Goal: Task Accomplishment & Management: Complete application form

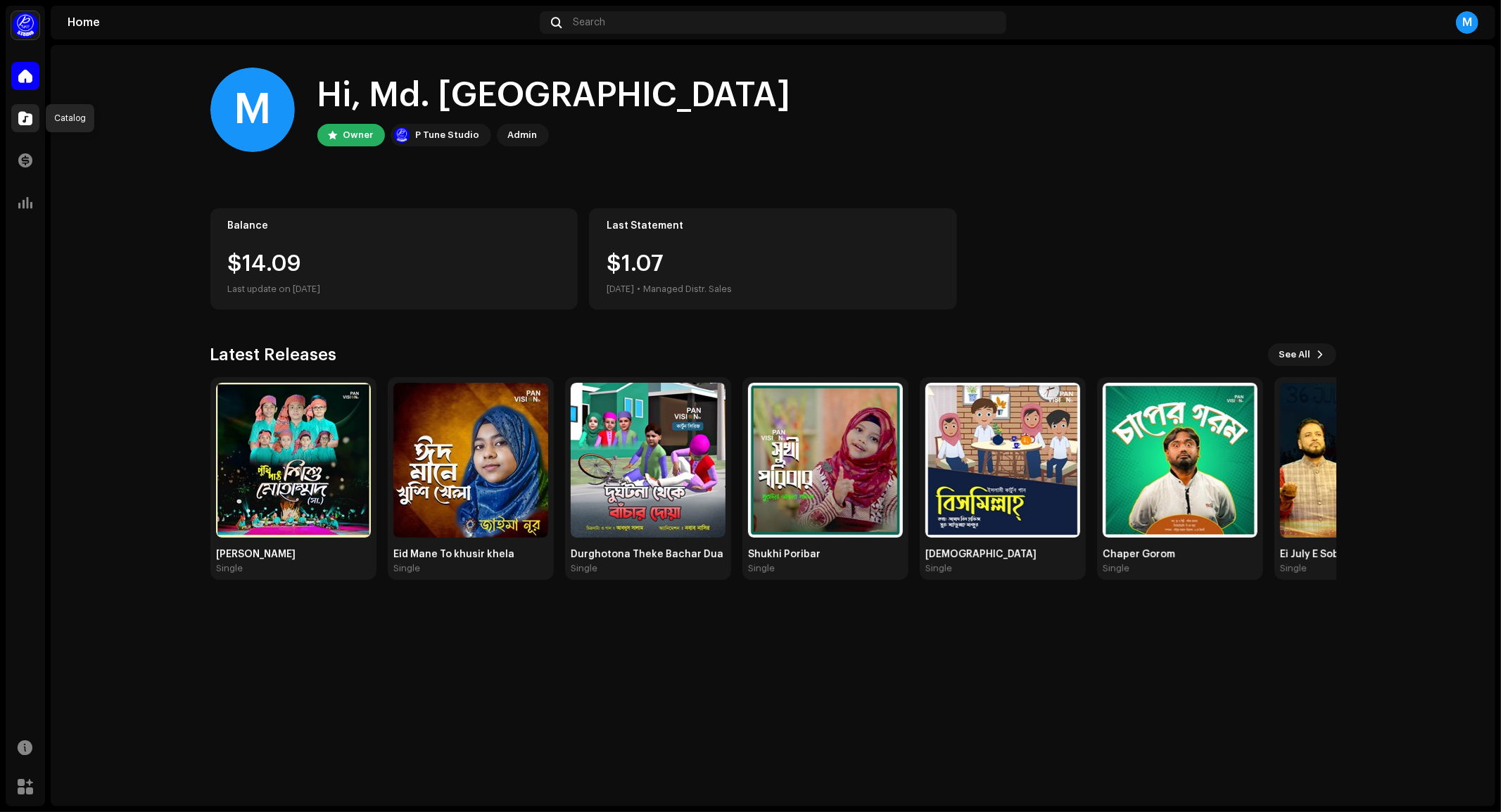
click at [24, 120] on span at bounding box center [25, 118] width 14 height 11
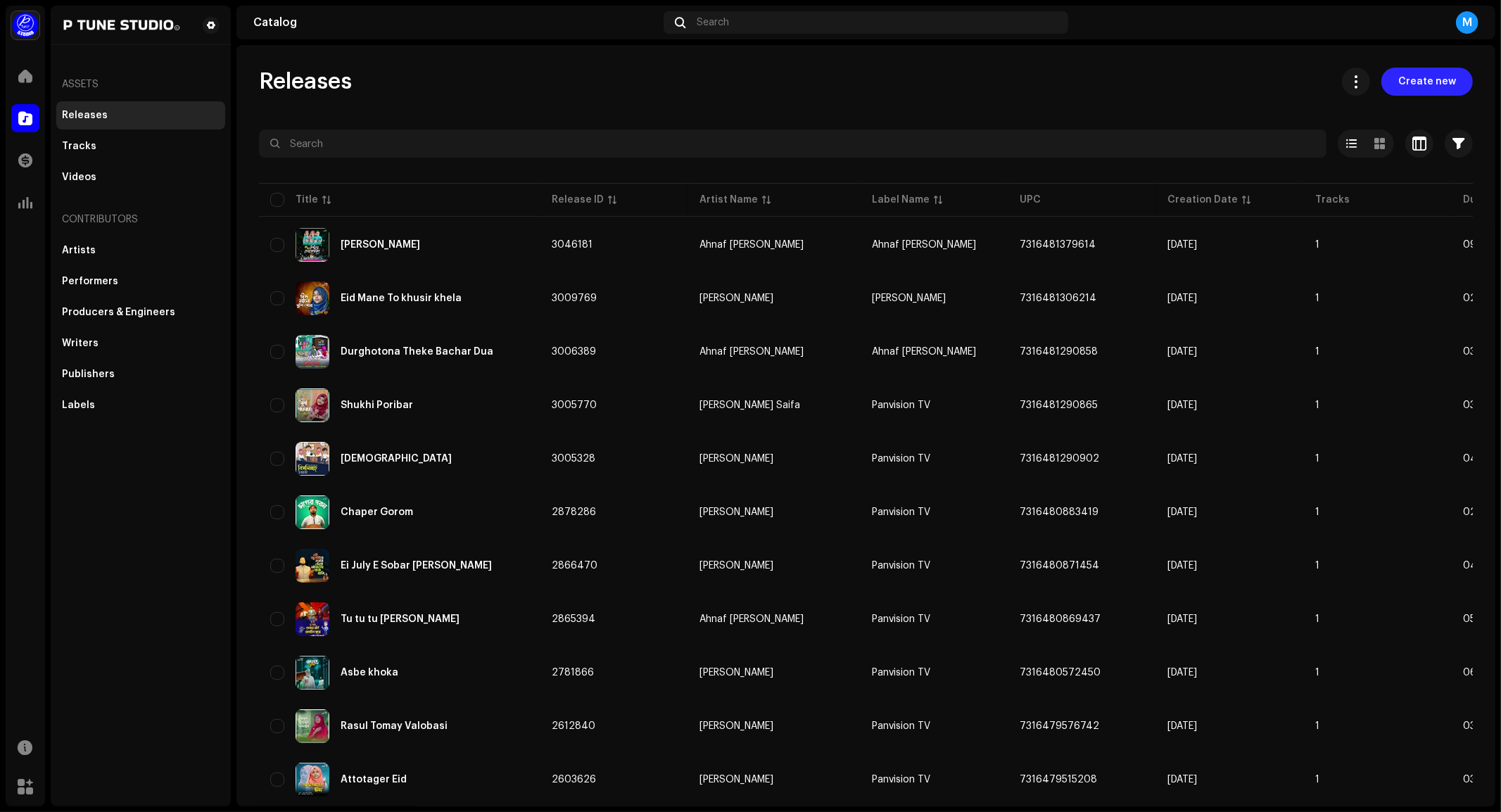
click at [1412, 82] on span "Create new" at bounding box center [1427, 82] width 58 height 28
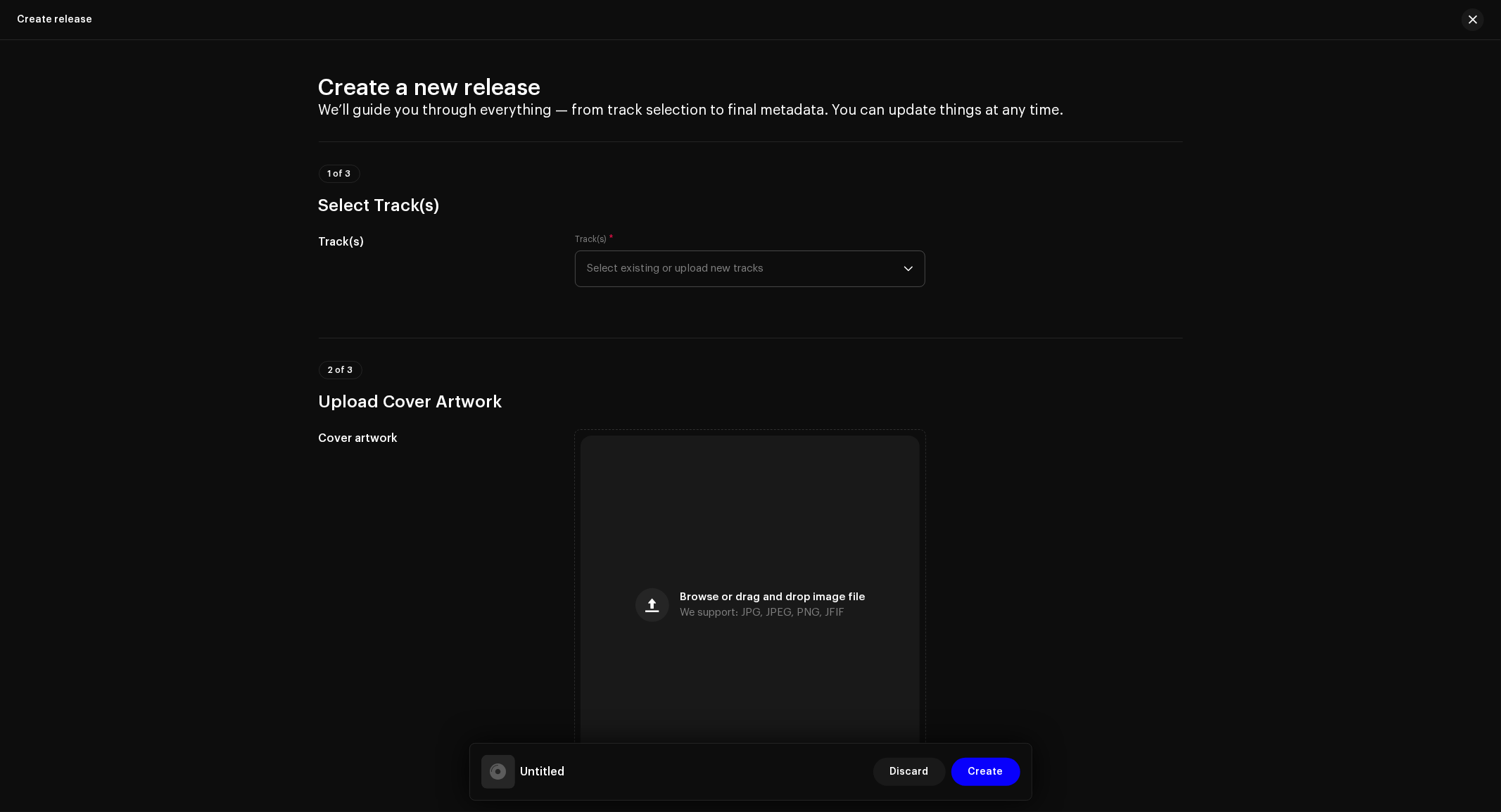
click at [704, 261] on span "Select existing or upload new tracks" at bounding box center [745, 268] width 316 height 35
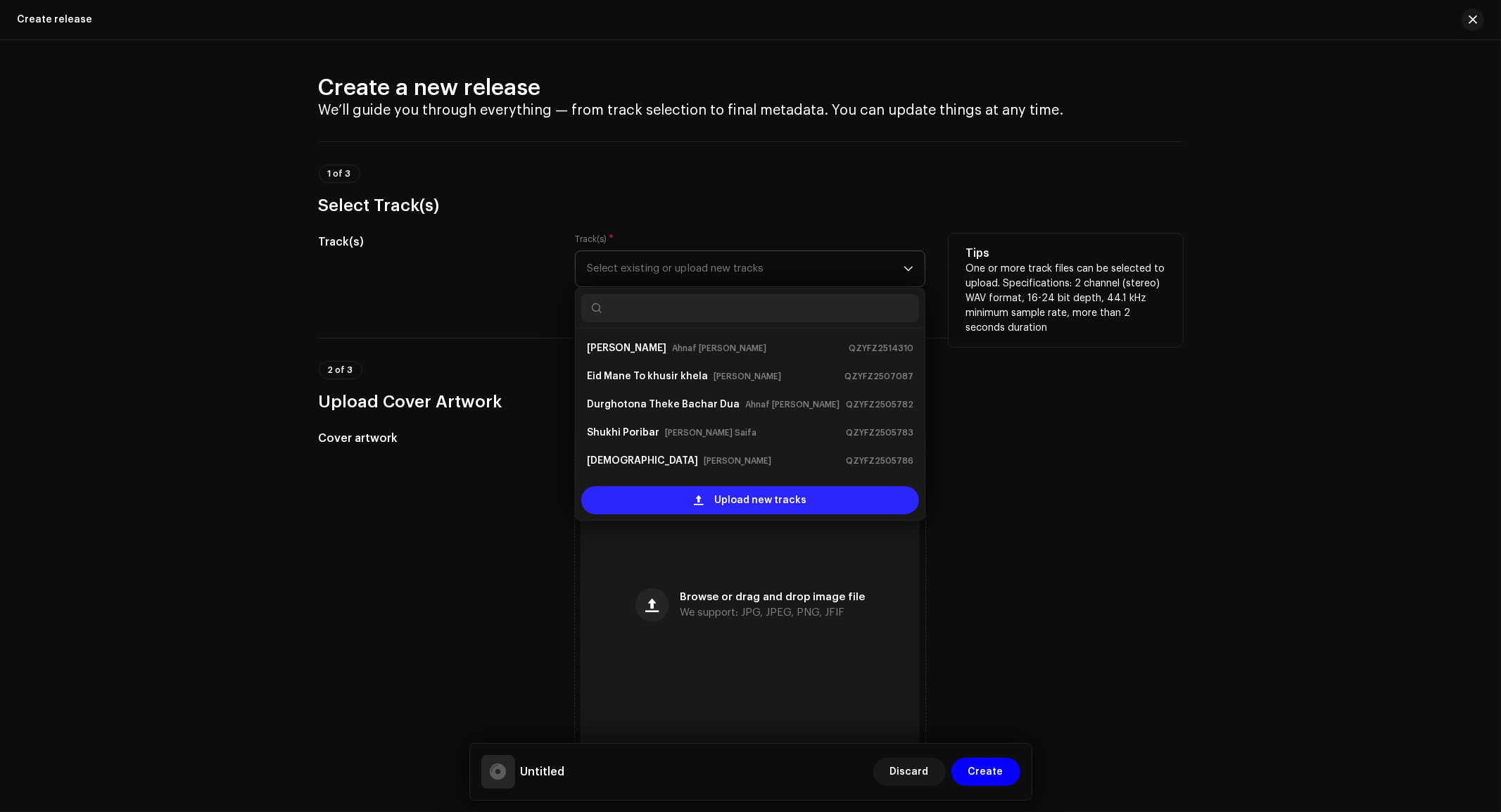
scroll to position [23, 0]
click at [750, 503] on span "Upload new tracks" at bounding box center [761, 500] width 92 height 28
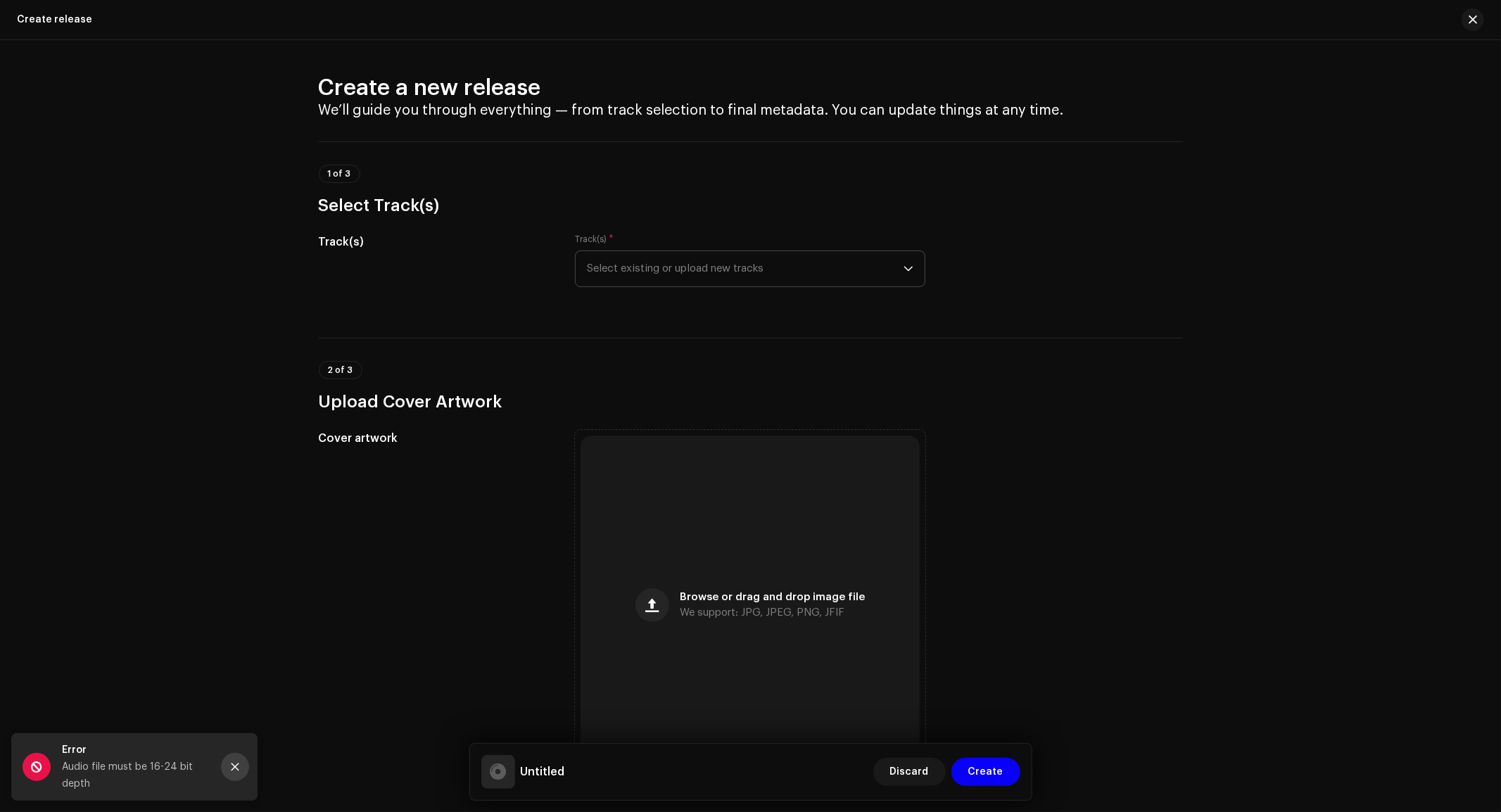
click at [236, 762] on icon "Close" at bounding box center [235, 767] width 10 height 10
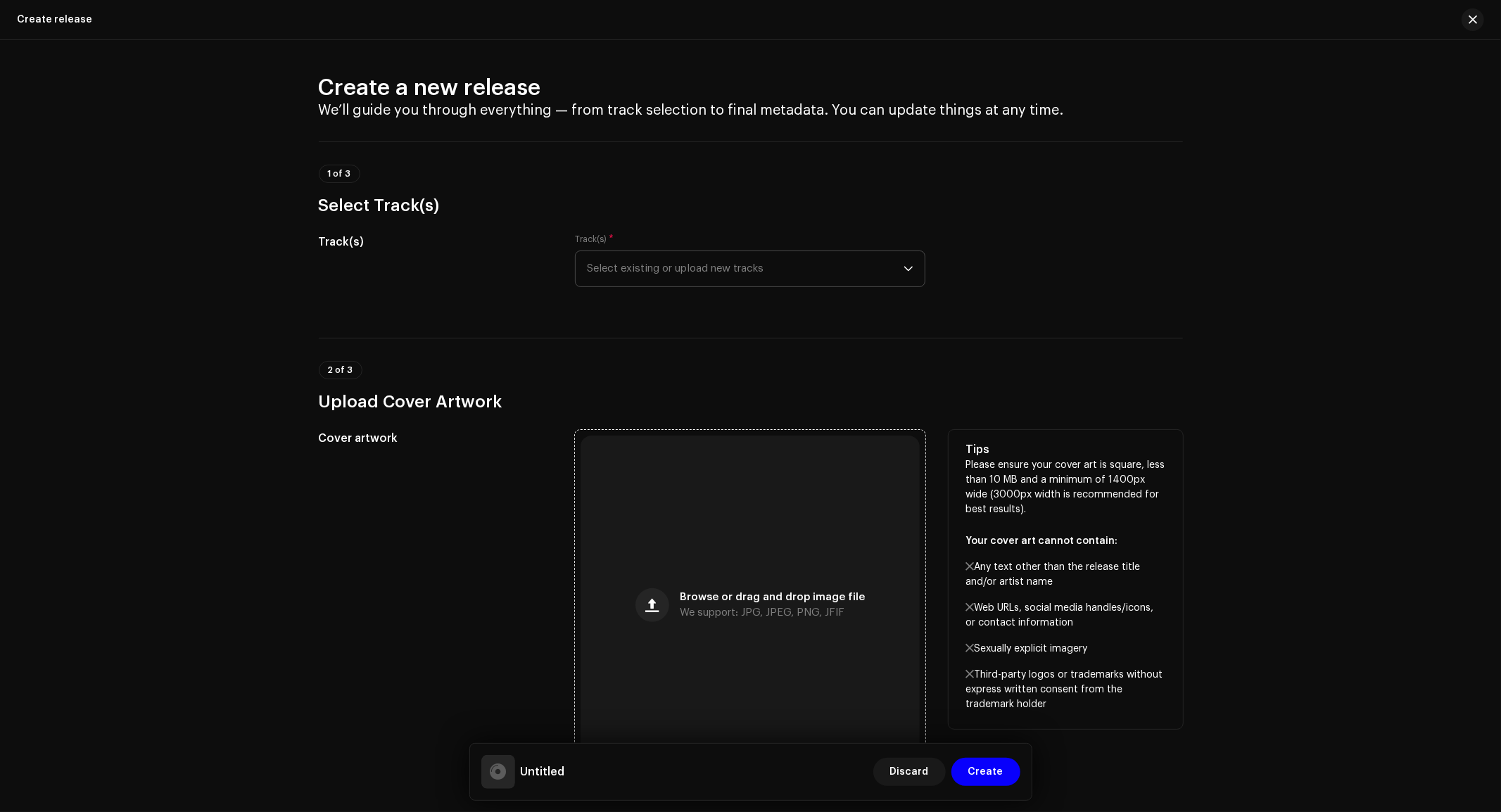
click at [750, 606] on div "Browse or drag and drop image file We support: JPG, JPEG, PNG, JFIF" at bounding box center [772, 605] width 185 height 25
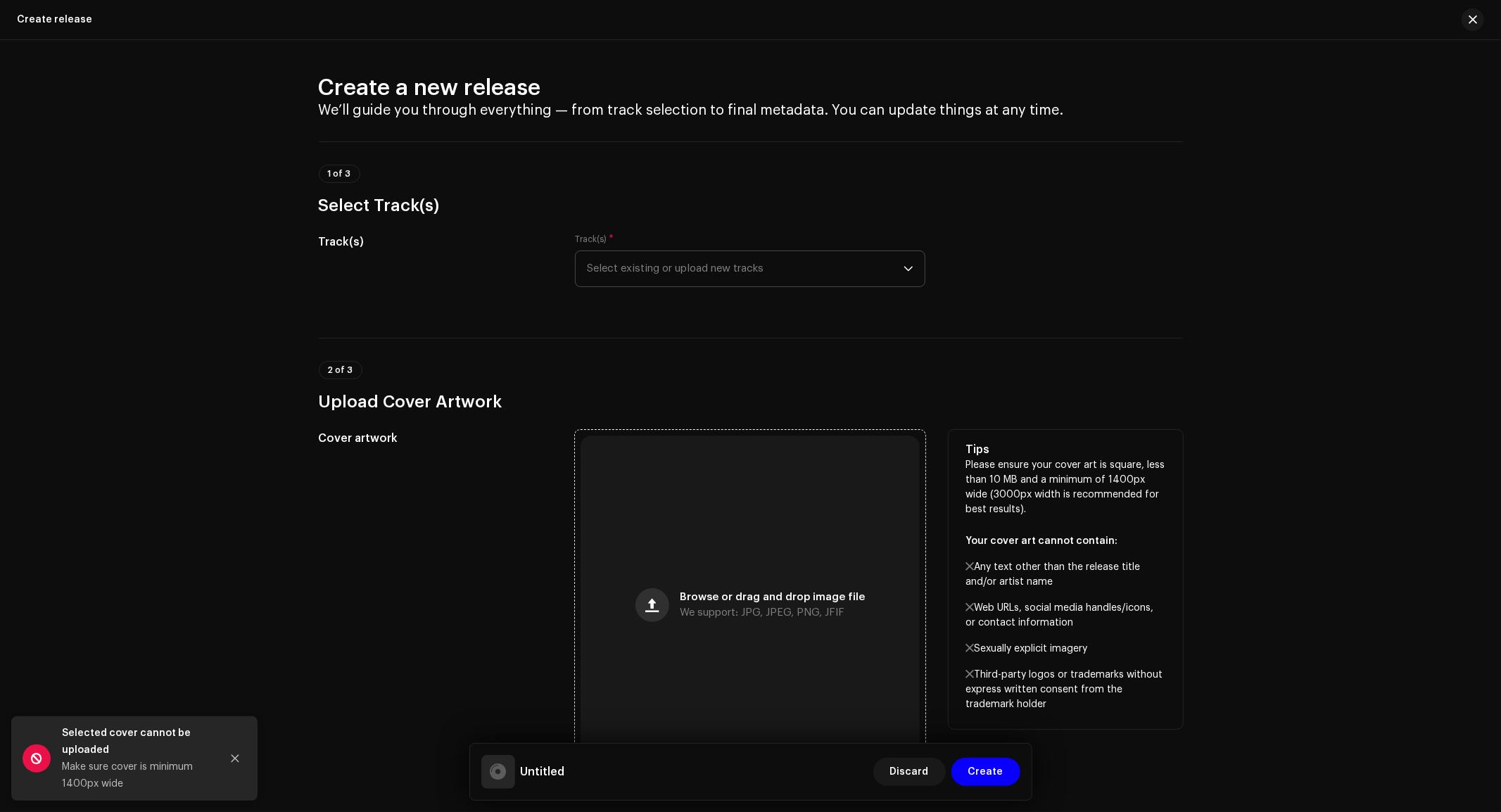
click at [643, 612] on button "button" at bounding box center [652, 605] width 33 height 33
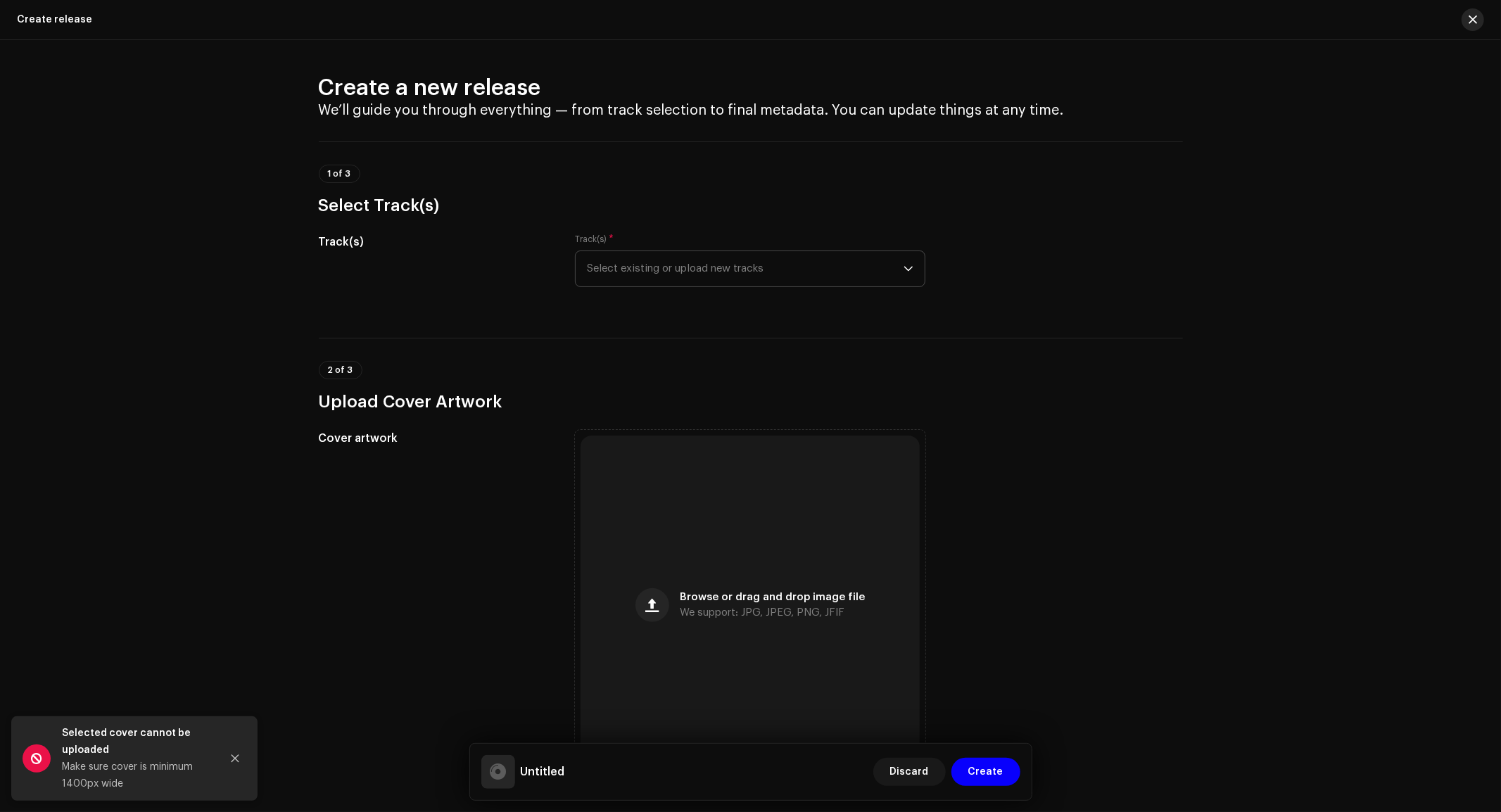
click at [1476, 18] on span "button" at bounding box center [1473, 19] width 8 height 11
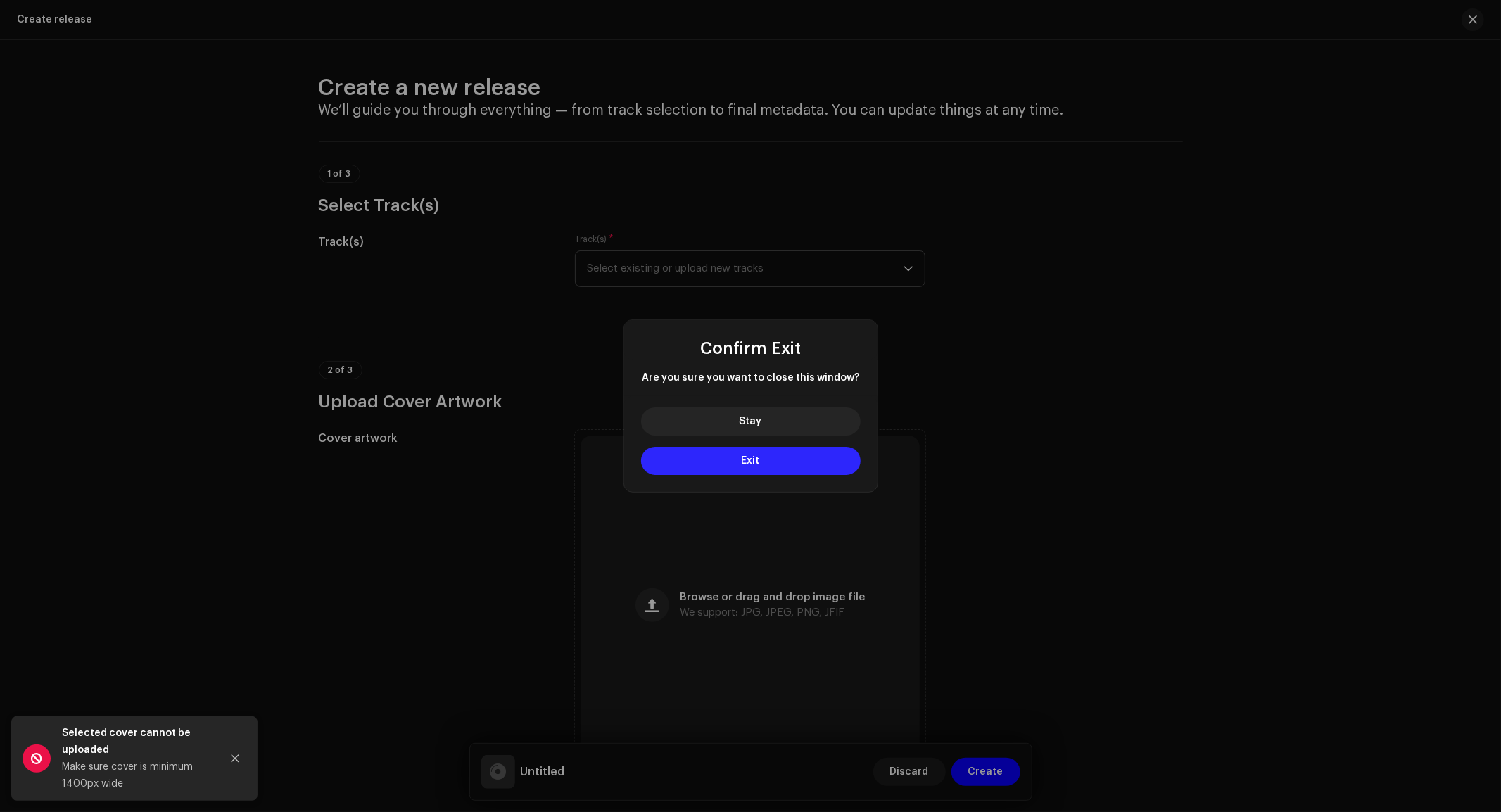
click at [748, 467] on button "Exit" at bounding box center [750, 461] width 219 height 28
